Goal: Navigation & Orientation: Find specific page/section

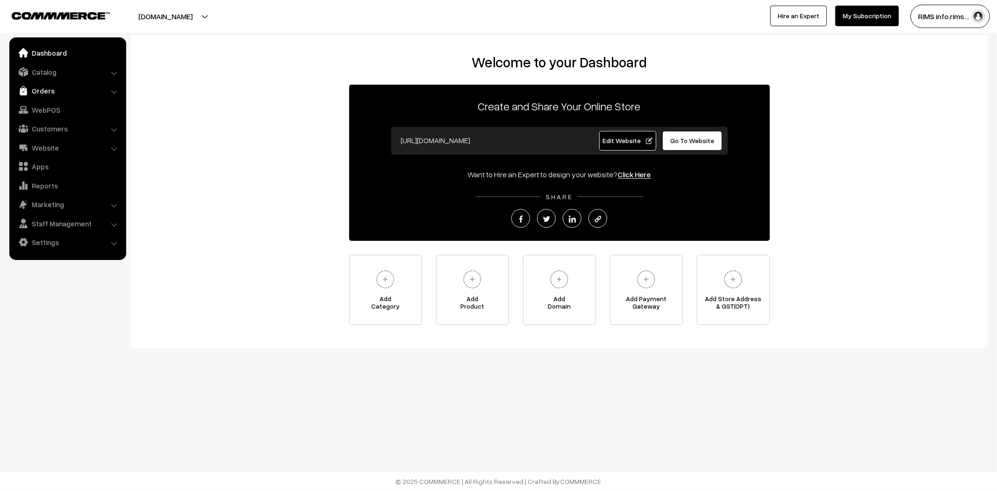
click at [50, 92] on link "Orders" at bounding box center [67, 90] width 111 height 17
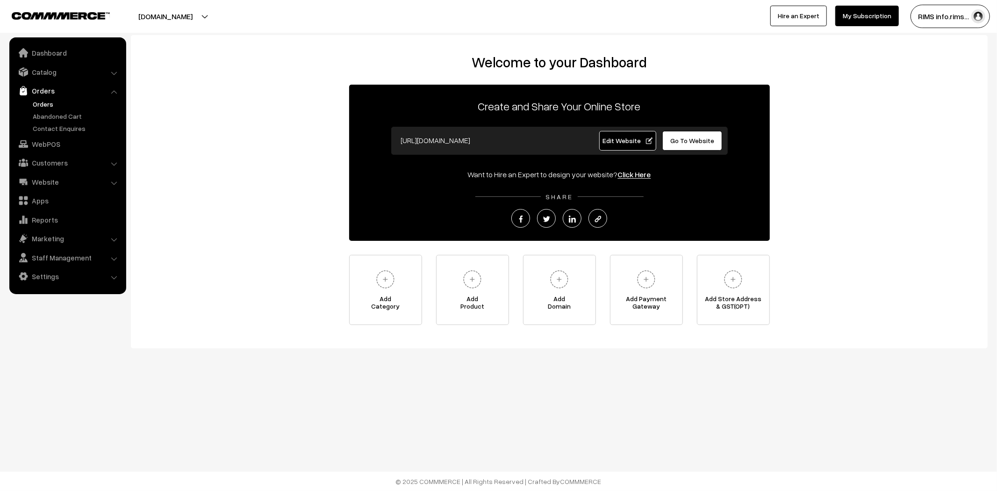
click at [46, 104] on link "Orders" at bounding box center [76, 104] width 93 height 10
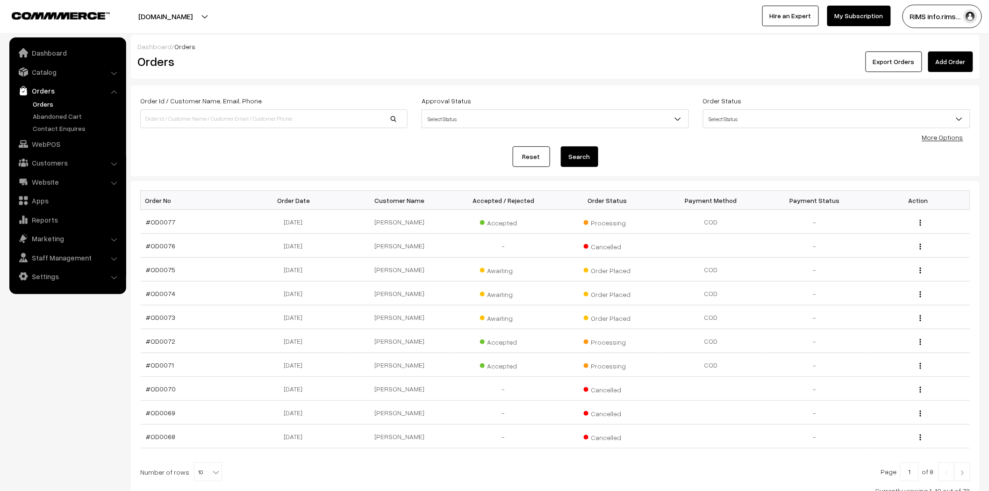
click at [43, 73] on link "Catalog" at bounding box center [67, 72] width 111 height 17
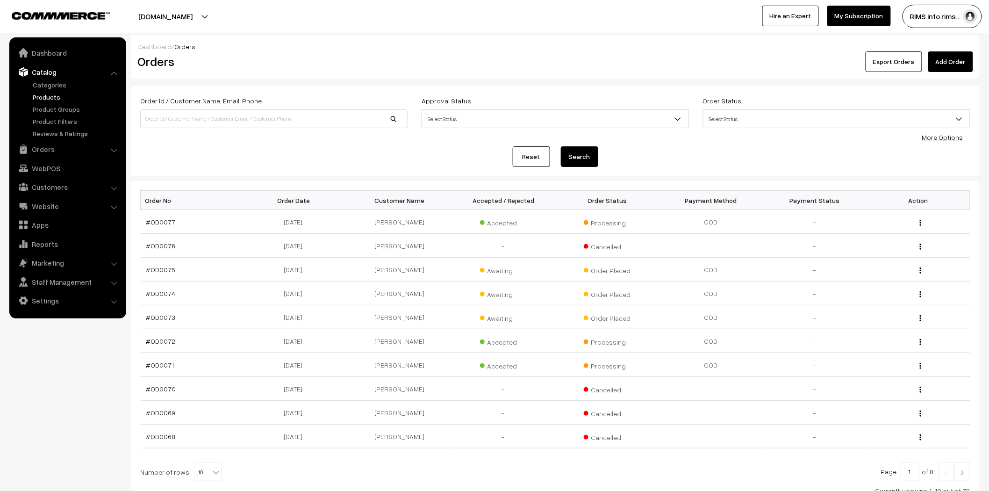
click at [44, 96] on link "Products" at bounding box center [76, 97] width 93 height 10
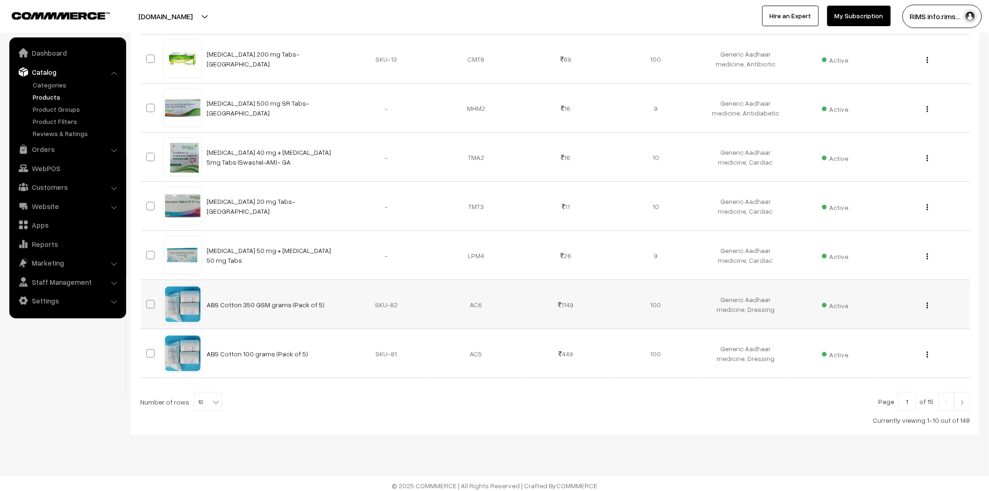
scroll to position [328, 0]
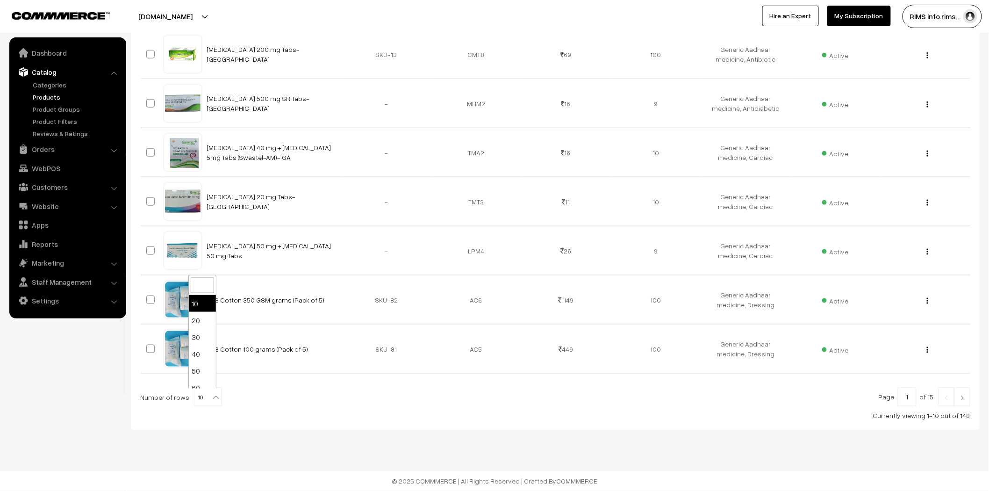
drag, startPoint x: 193, startPoint y: 400, endPoint x: 203, endPoint y: 389, distance: 15.2
click at [194, 399] on span "10" at bounding box center [207, 397] width 27 height 19
select select "100"
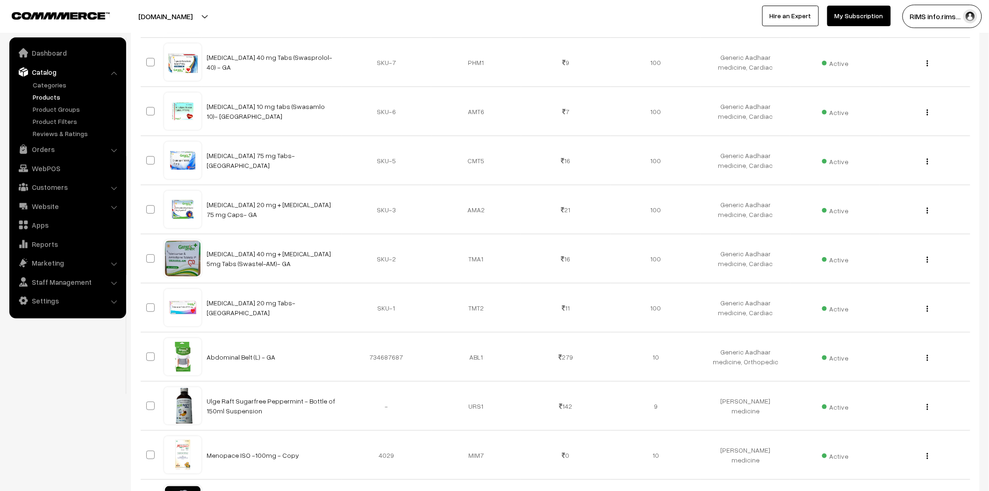
scroll to position [4794, 0]
